Goal: Navigation & Orientation: Find specific page/section

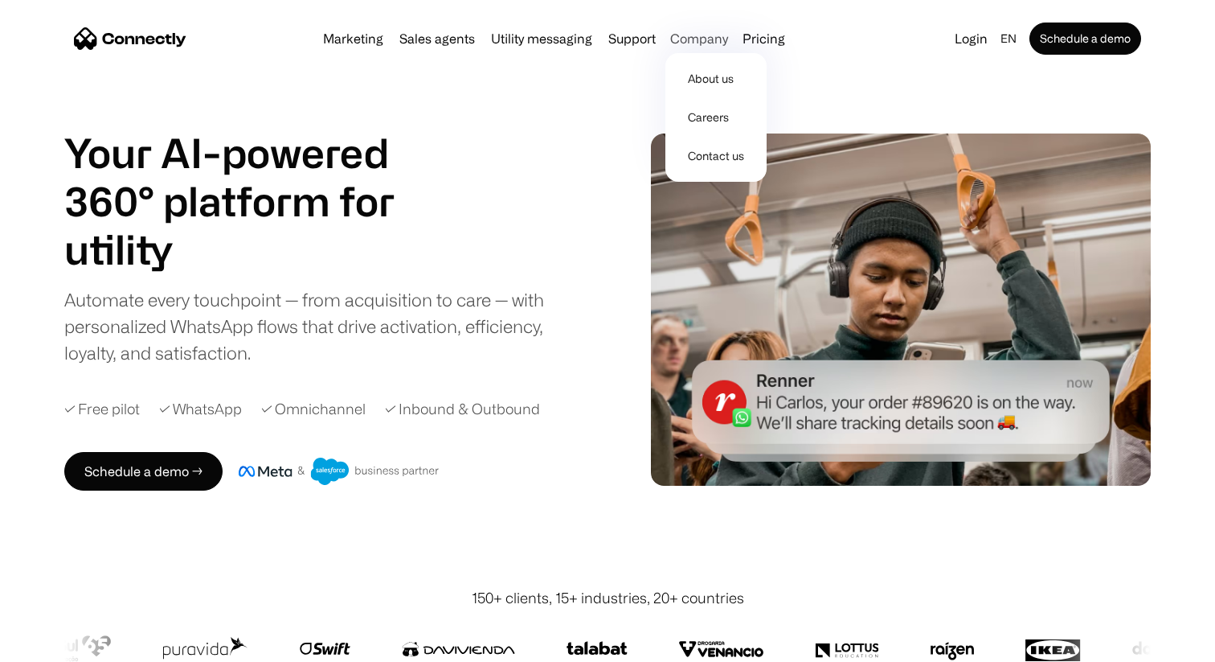
click at [707, 38] on div "Company" at bounding box center [699, 38] width 58 height 23
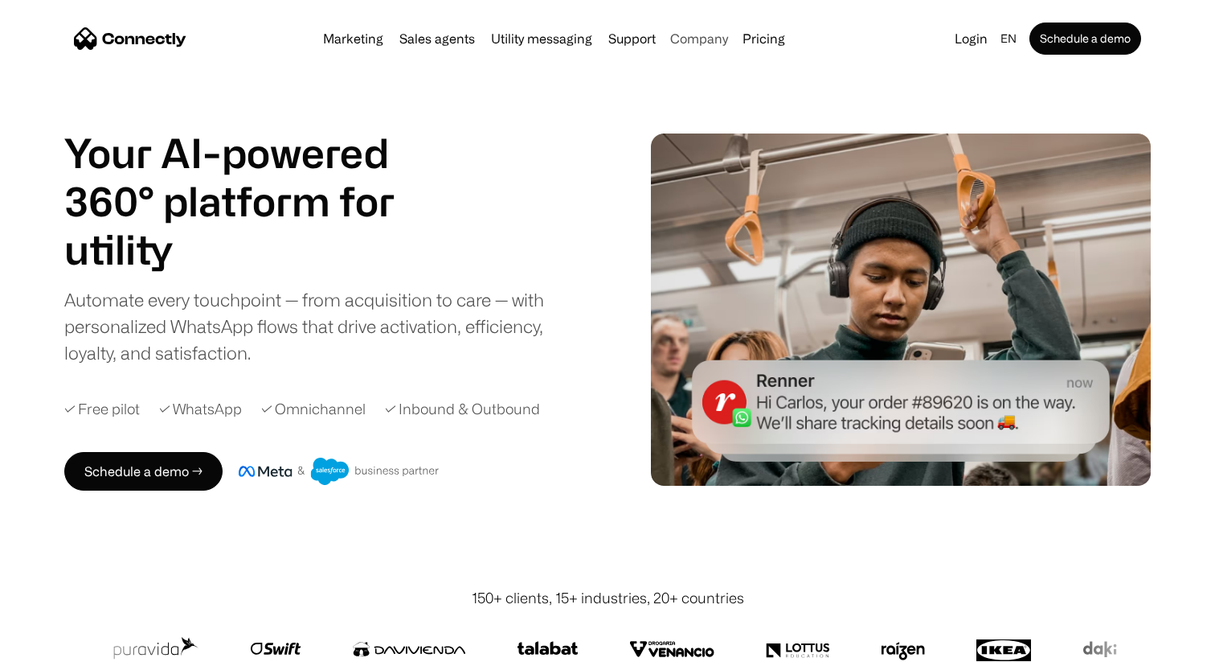
click at [707, 38] on div "Company" at bounding box center [699, 38] width 58 height 23
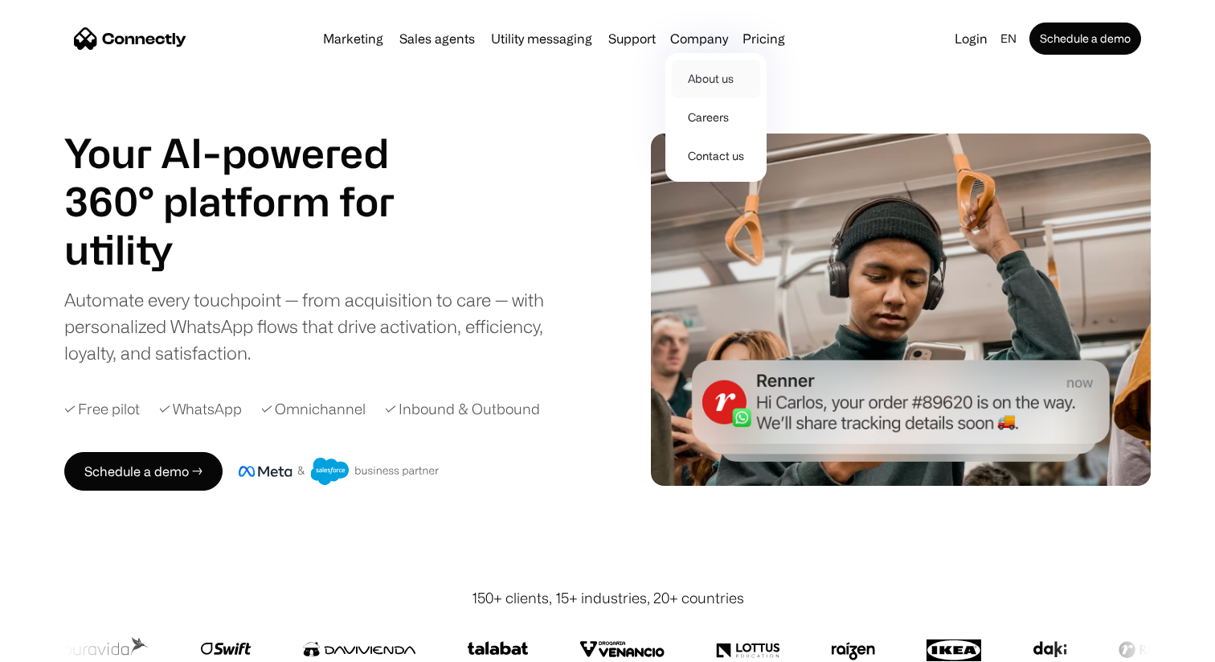
click at [707, 74] on link "About us" at bounding box center [716, 78] width 88 height 39
